Goal: Task Accomplishment & Management: Complete application form

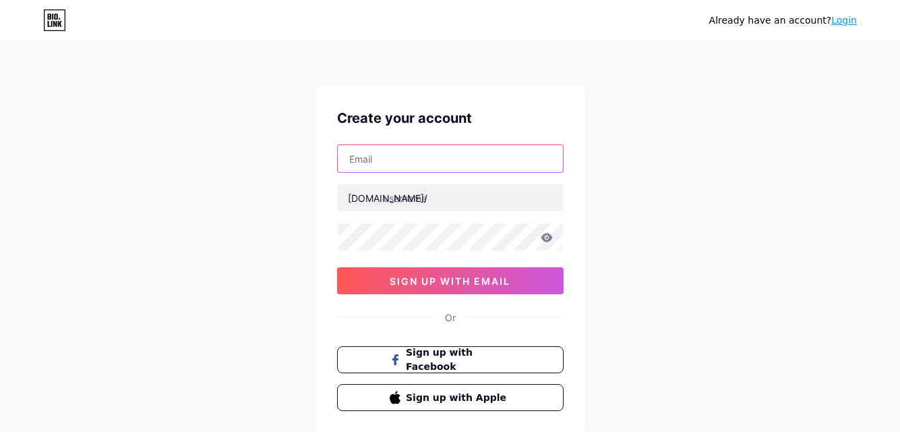
click at [416, 159] on input "text" at bounding box center [450, 158] width 225 height 27
paste input "[EMAIL_ADDRESS][DOMAIN_NAME]"
drag, startPoint x: 455, startPoint y: 156, endPoint x: 338, endPoint y: 155, distance: 116.7
click at [338, 155] on input "[EMAIL_ADDRESS][DOMAIN_NAME]" at bounding box center [450, 158] width 225 height 27
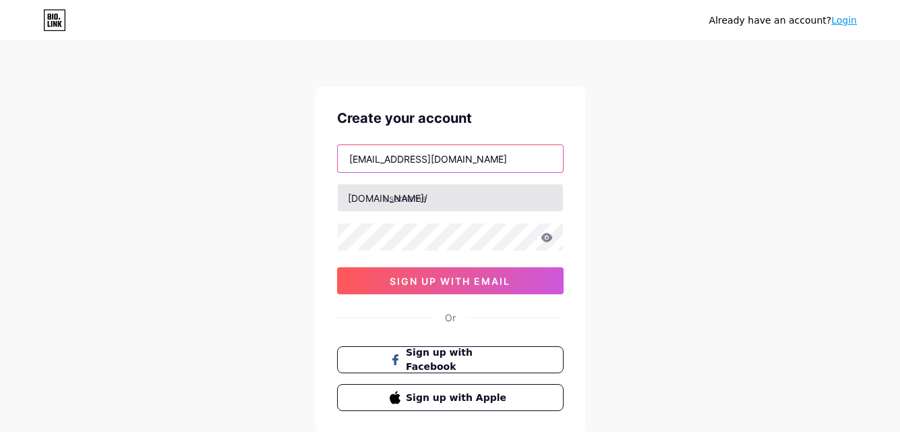
type input "[EMAIL_ADDRESS][DOMAIN_NAME]"
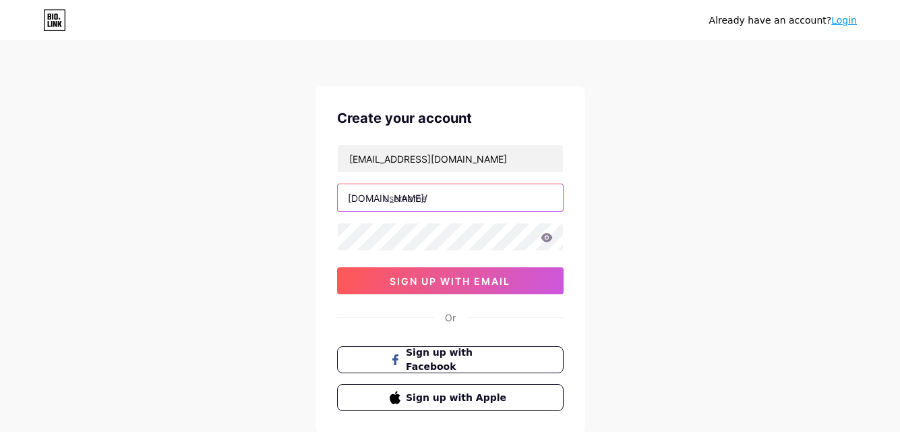
click at [399, 200] on input "text" at bounding box center [450, 197] width 225 height 27
paste input "bestdentalclinickelowna"
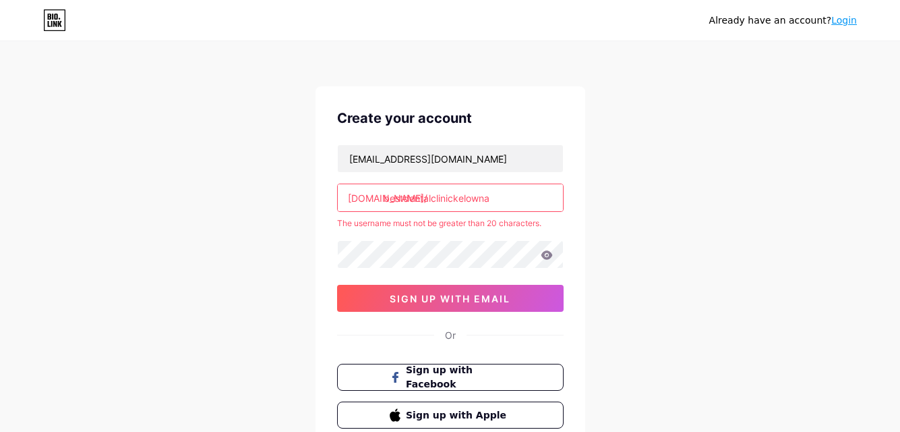
drag, startPoint x: 455, startPoint y: 200, endPoint x: 530, endPoint y: 204, distance: 75.0
click at [530, 204] on input "bestdentalclinickelowna" at bounding box center [450, 197] width 225 height 27
click at [469, 195] on input "bestdentalclinic" at bounding box center [450, 197] width 225 height 27
click at [463, 196] on input "bestdentalclinic" at bounding box center [450, 197] width 225 height 27
click at [403, 199] on input "bestdentalclinic" at bounding box center [450, 197] width 225 height 27
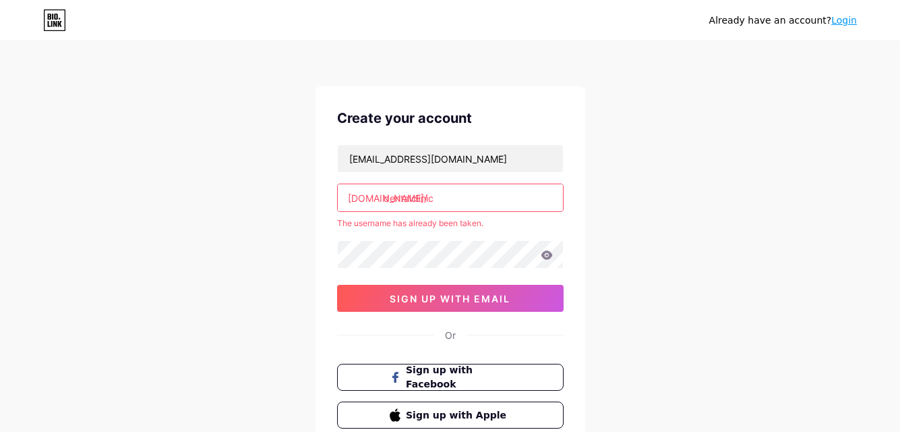
click at [459, 198] on input "dentalclinic" at bounding box center [450, 197] width 225 height 27
click at [455, 194] on input "dentalclinic" at bounding box center [450, 197] width 225 height 27
paste input "kelowna"
type input "dentalclinickelowna"
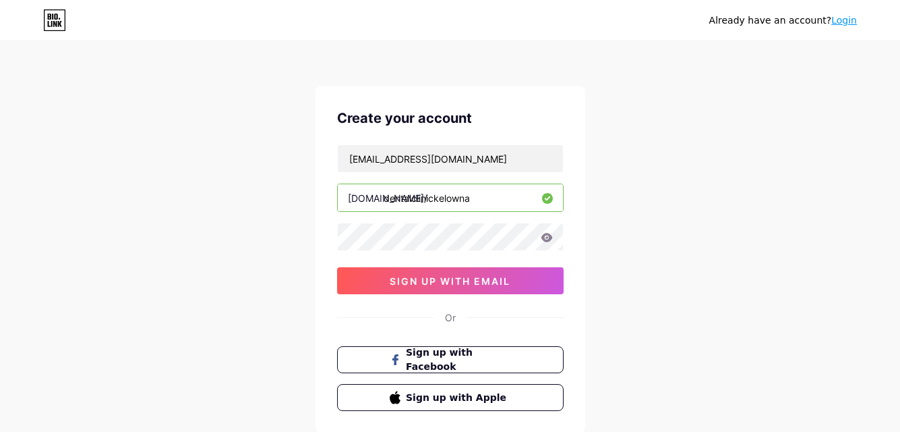
click at [474, 262] on div "[EMAIL_ADDRESS][DOMAIN_NAME] [DOMAIN_NAME]/ dentalclinickelowna sign up with em…" at bounding box center [450, 219] width 227 height 150
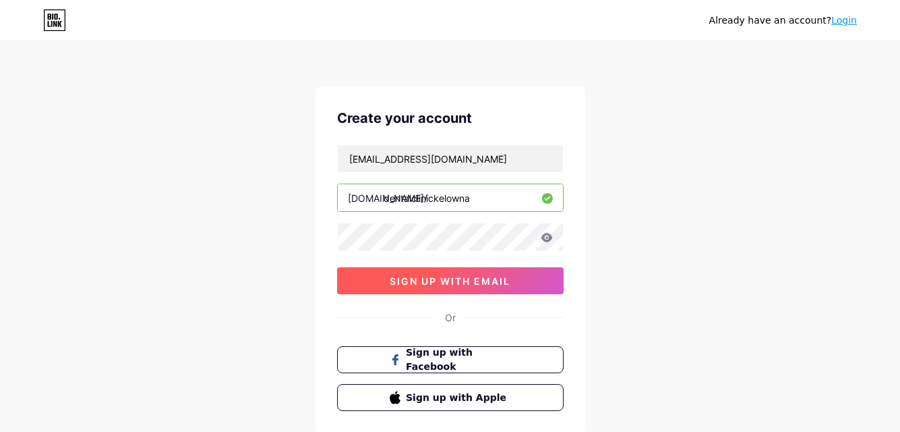
click at [484, 286] on span "sign up with email" at bounding box center [450, 280] width 121 height 11
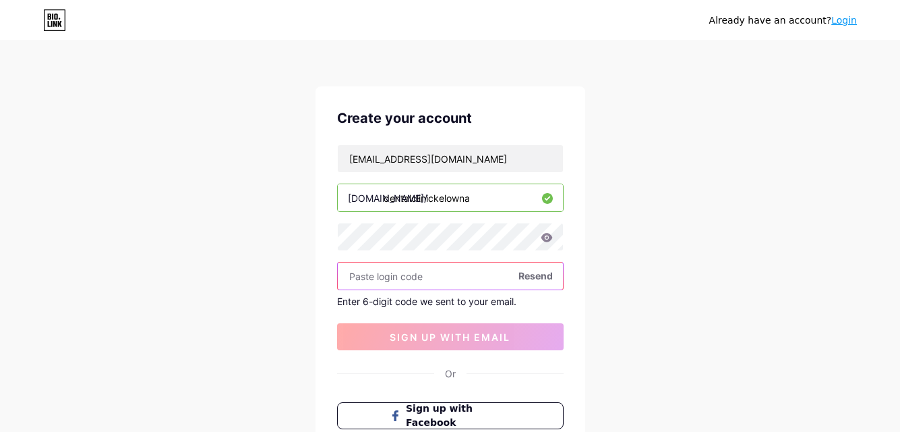
click at [387, 285] on input "text" at bounding box center [450, 275] width 225 height 27
paste input "835187"
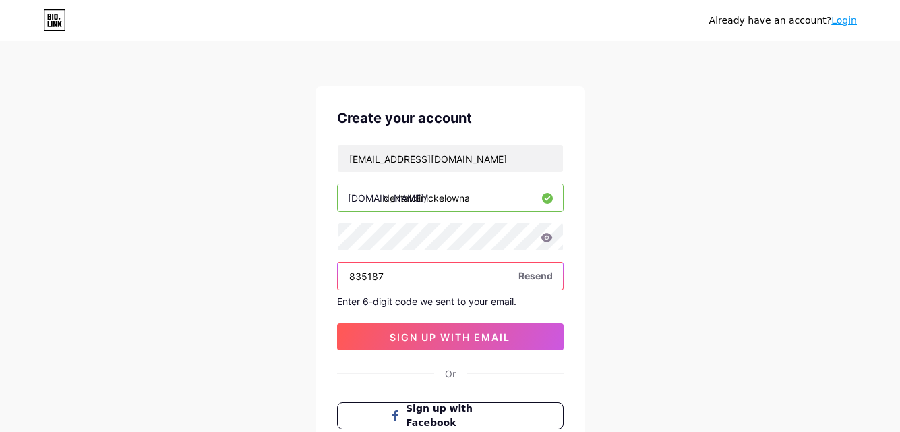
scroll to position [135, 0]
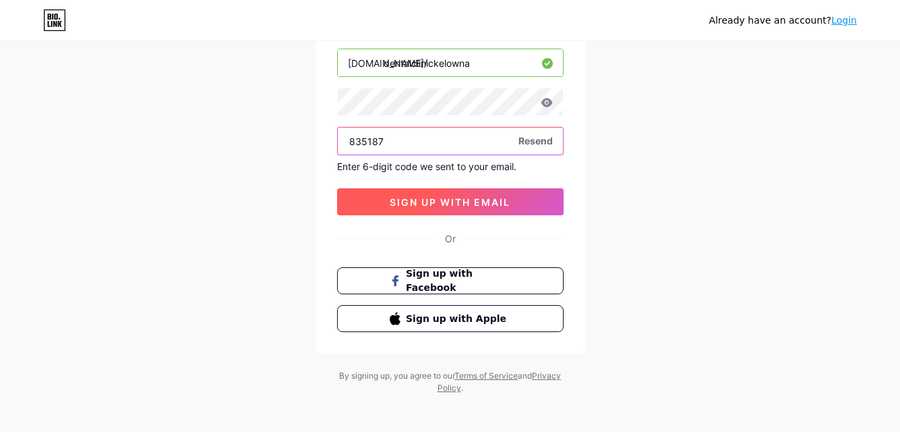
type input "835187"
click at [421, 199] on span "sign up with email" at bounding box center [450, 201] width 121 height 11
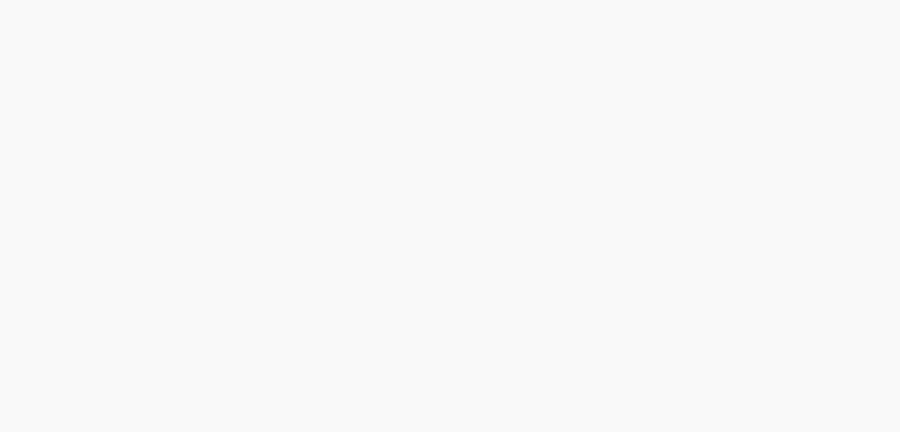
scroll to position [0, 0]
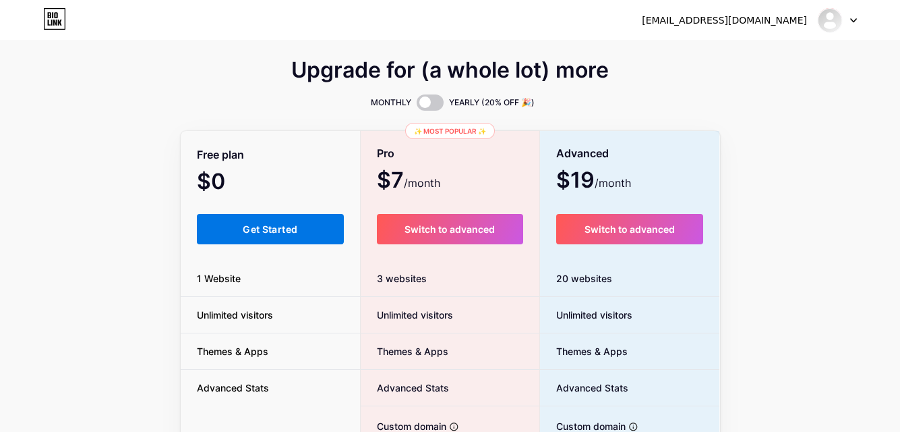
click at [304, 230] on button "Get Started" at bounding box center [271, 229] width 148 height 30
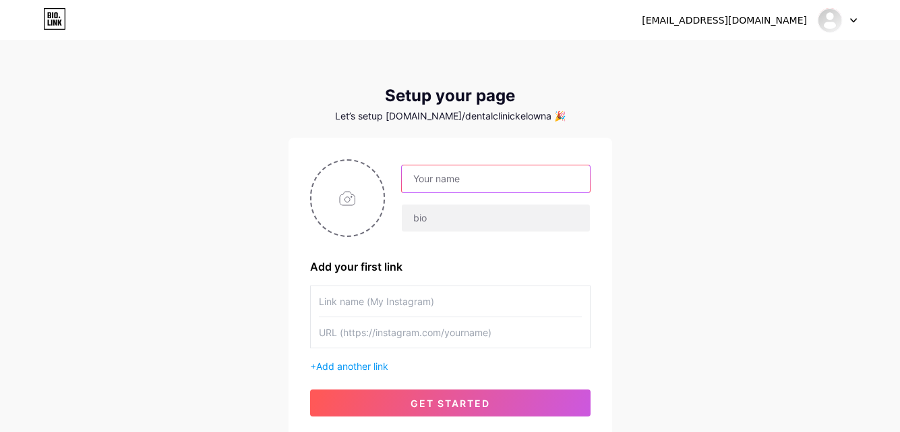
click at [451, 188] on input "text" at bounding box center [496, 178] width 188 height 27
paste input "[PERSON_NAME] Mountain Dentistry"
drag, startPoint x: 544, startPoint y: 183, endPoint x: 396, endPoint y: 183, distance: 147.7
click at [396, 183] on div "[PERSON_NAME] Mountain Dentistry" at bounding box center [487, 198] width 205 height 67
click at [521, 175] on input "[PERSON_NAME] Mountain Dentistry" at bounding box center [496, 178] width 188 height 27
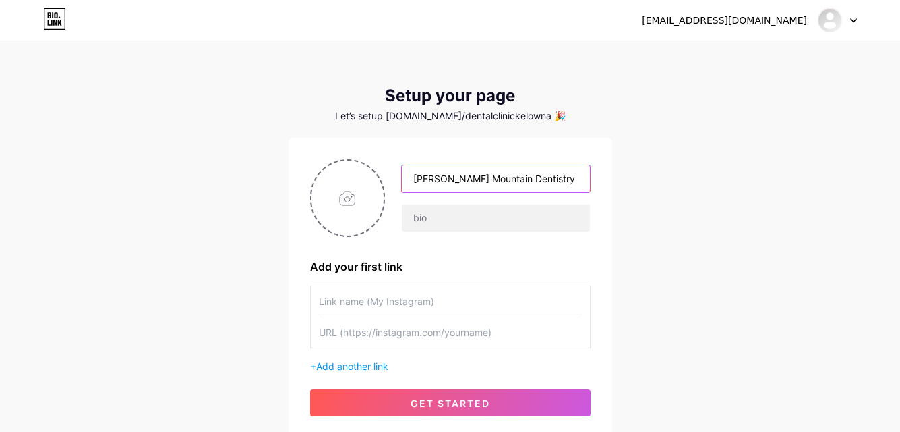
click at [530, 180] on input "[PERSON_NAME] Mountain Dentistry" at bounding box center [496, 178] width 188 height 27
type input "[PERSON_NAME] Mountain Dentistry"
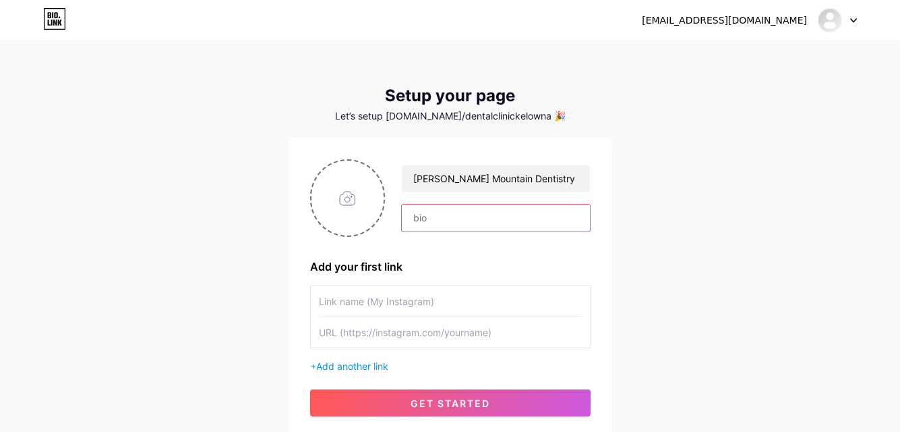
click at [428, 222] on input "text" at bounding box center [496, 217] width 188 height 27
paste input "[PERSON_NAME] Mountain Dentistry in [GEOGRAPHIC_DATA] is changing the way you t…"
click at [494, 222] on input "[PERSON_NAME] Mountain Dentistry in [GEOGRAPHIC_DATA] is changing the way you t…" at bounding box center [496, 217] width 188 height 27
type input "[PERSON_NAME] Mountain Dentistry in [GEOGRAPHIC_DATA] is changing the way you t…"
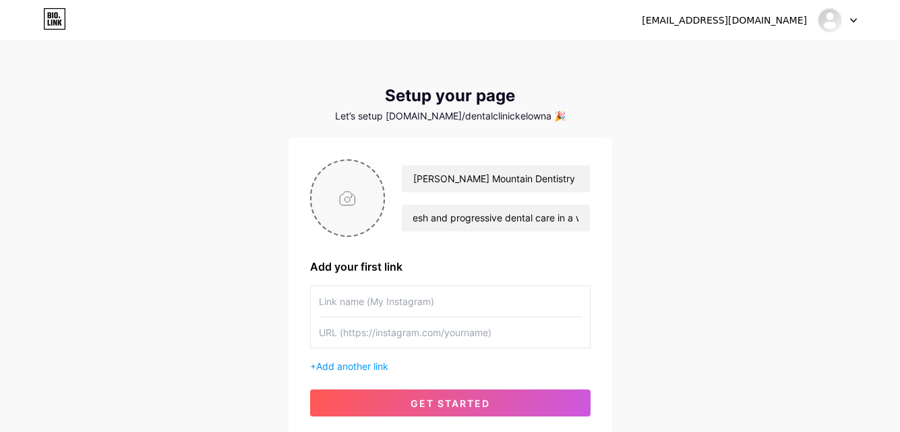
click at [350, 204] on input "file" at bounding box center [348, 198] width 73 height 75
type input "C:\fakepath\[PERSON_NAME] Mountain Dentistry - Copy.JPG"
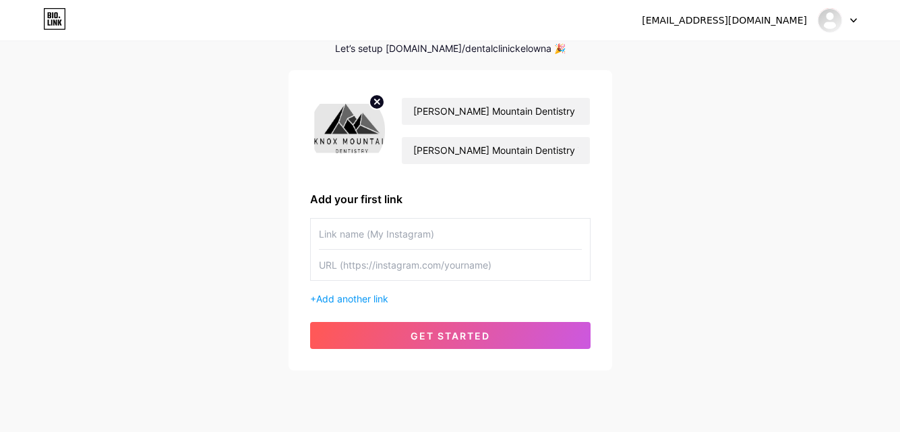
click at [342, 231] on input "text" at bounding box center [450, 234] width 263 height 30
click at [406, 268] on input "text" at bounding box center [450, 265] width 263 height 30
paste input "[URL][DOMAIN_NAME]"
type input "[URL][DOMAIN_NAME]"
click at [380, 264] on input "text" at bounding box center [450, 265] width 263 height 30
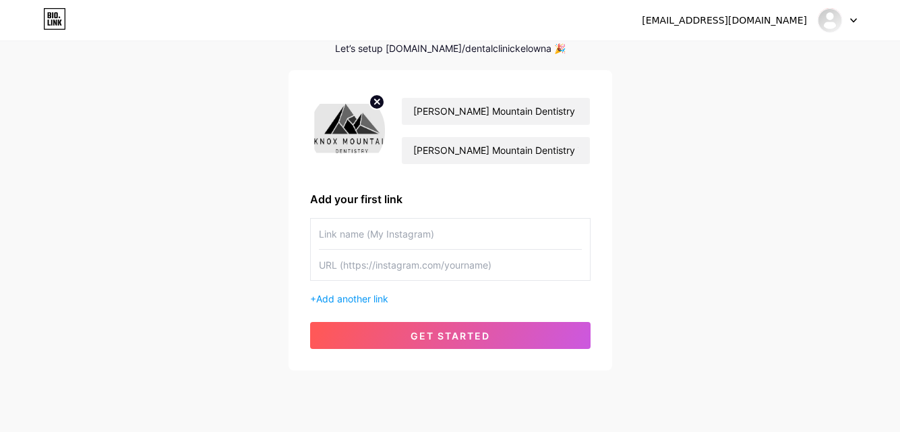
paste input "[URL][DOMAIN_NAME]"
type input "[URL][DOMAIN_NAME]"
click at [378, 233] on input "text" at bounding box center [450, 234] width 263 height 30
paste input "[PERSON_NAME] Mountain Dentistry"
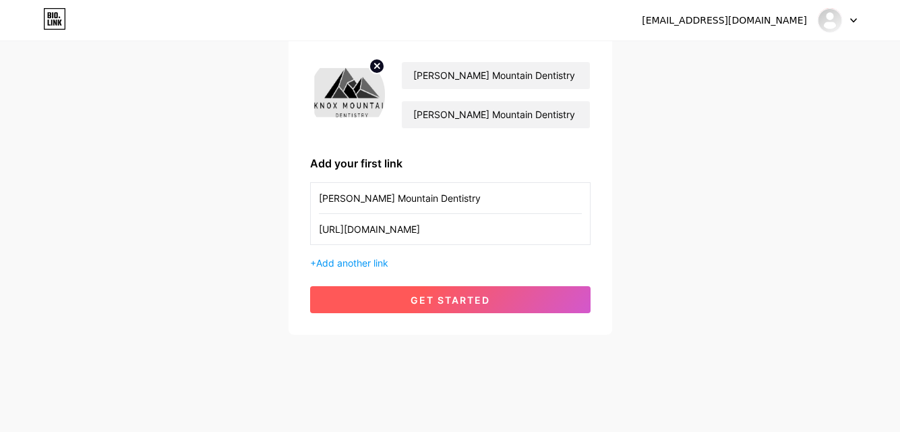
type input "[PERSON_NAME] Mountain Dentistry"
click at [459, 301] on span "get started" at bounding box center [451, 299] width 80 height 11
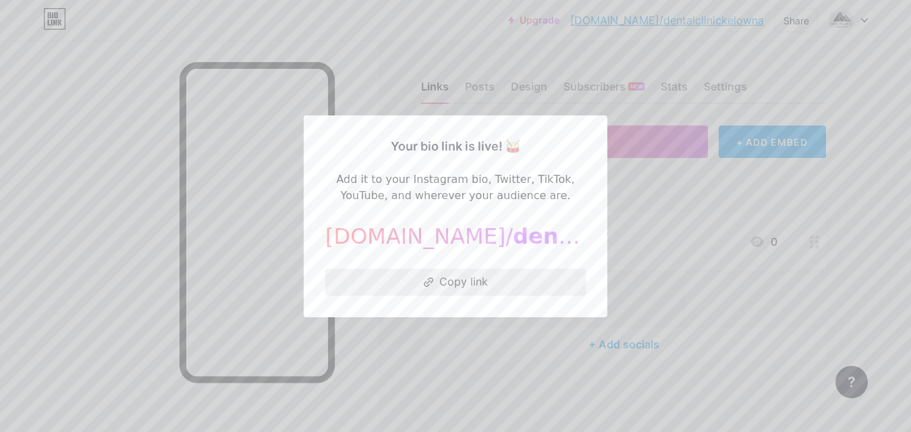
click at [466, 283] on button "Copy link" at bounding box center [455, 281] width 260 height 27
